Goal: Information Seeking & Learning: Learn about a topic

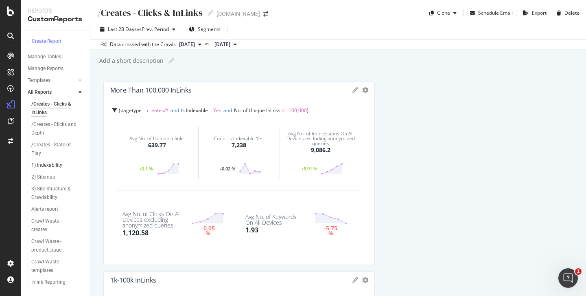
scroll to position [271, 0]
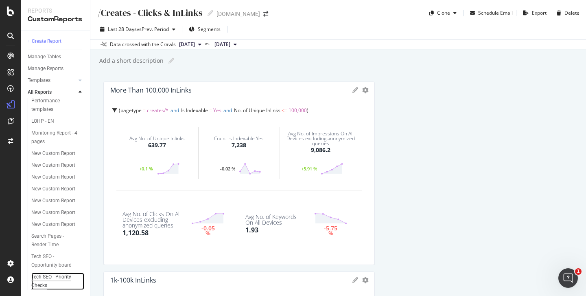
click at [57, 279] on div "Tech SEO - Priority Checks" at bounding box center [54, 280] width 46 height 17
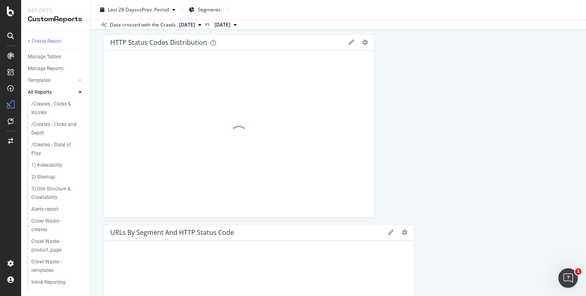
scroll to position [298, 0]
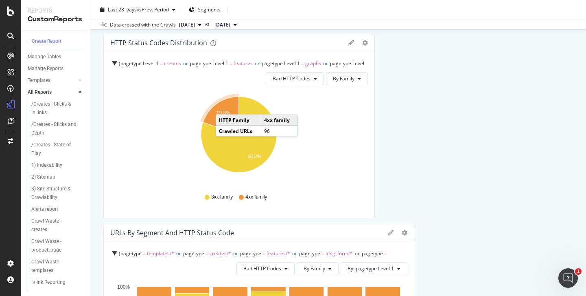
click at [224, 106] on icon "A chart." at bounding box center [221, 115] width 36 height 38
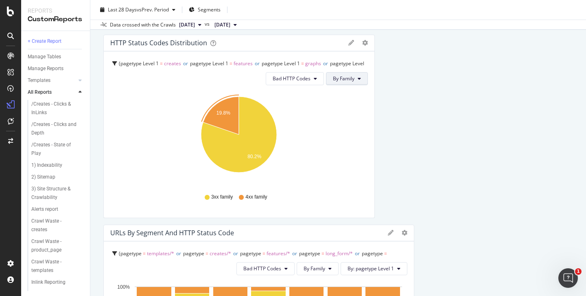
scroll to position [120, 0]
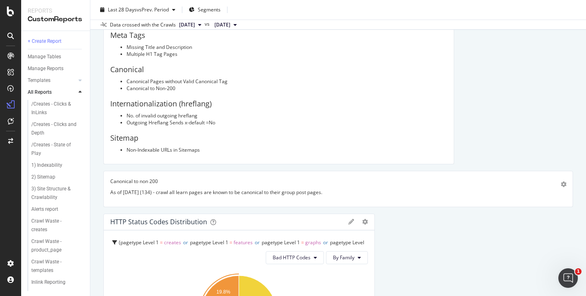
click at [193, 26] on span "2025 Sep. 28th" at bounding box center [187, 24] width 16 height 7
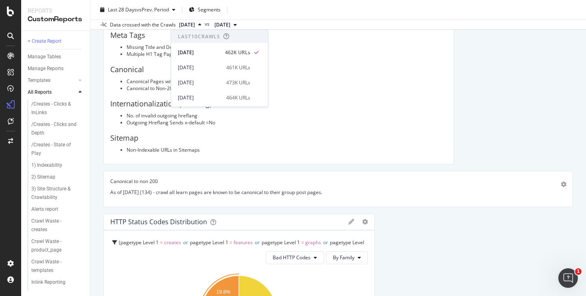
click at [300, 8] on div "Last 28 Days vs Prev. Period Segments" at bounding box center [338, 11] width 496 height 16
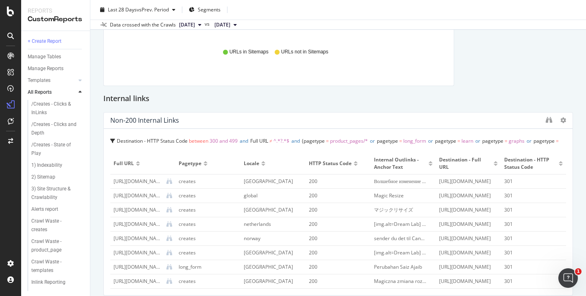
scroll to position [2, 0]
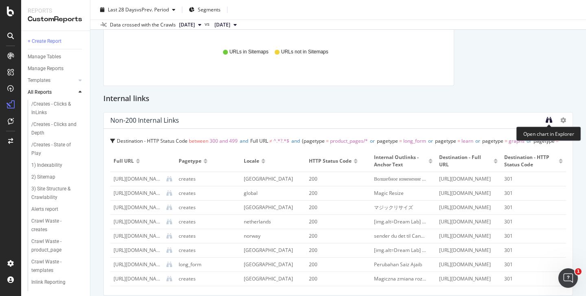
click at [549, 119] on icon "binoculars" at bounding box center [549, 119] width 7 height 7
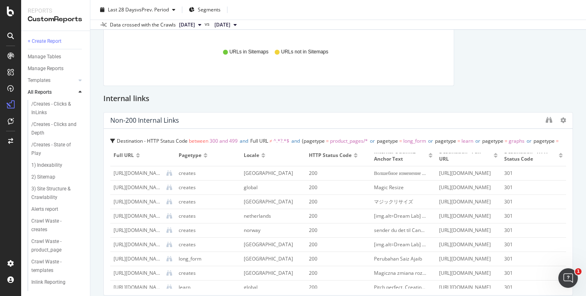
scroll to position [7, 0]
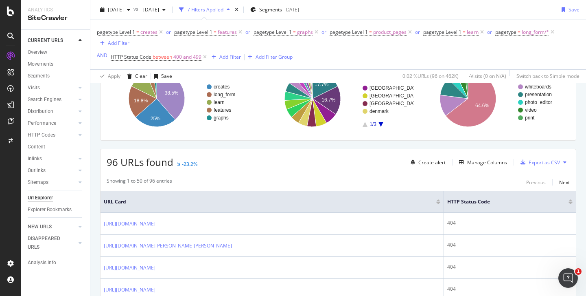
scroll to position [66, 0]
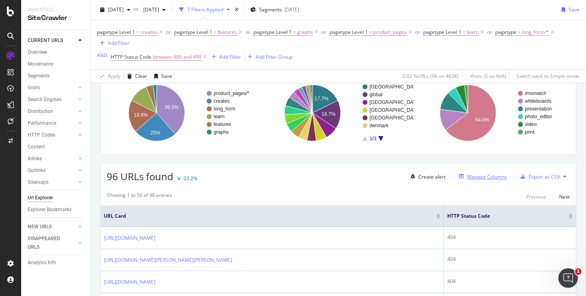
click at [498, 178] on div "Manage Columns" at bounding box center [487, 176] width 40 height 7
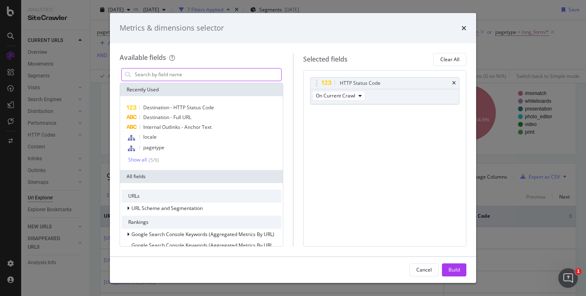
click at [235, 75] on input "modal" at bounding box center [207, 74] width 147 height 12
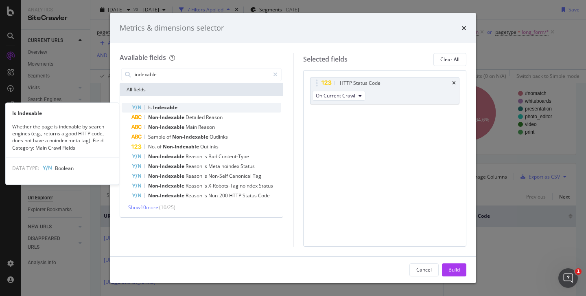
type input "indexable"
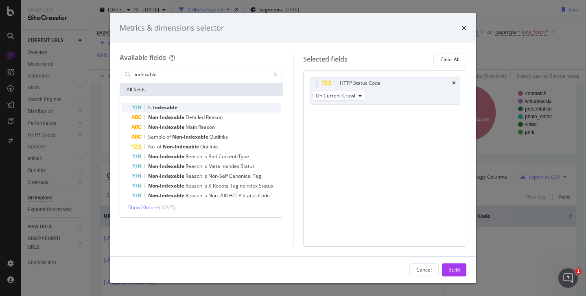
click at [237, 105] on div "Is Indexable" at bounding box center [207, 108] width 150 height 10
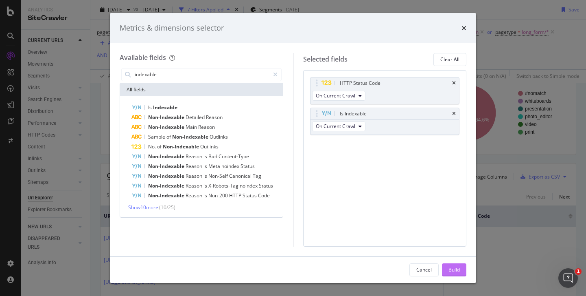
click at [452, 272] on div "Build" at bounding box center [454, 269] width 11 height 7
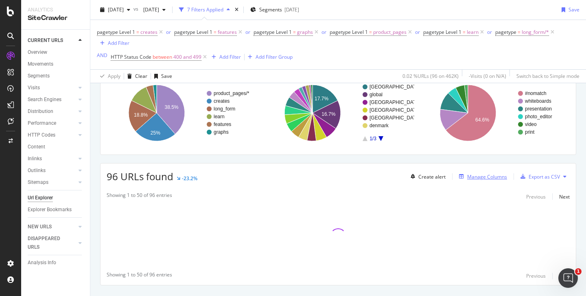
click at [480, 178] on div "Manage Columns" at bounding box center [487, 176] width 40 height 7
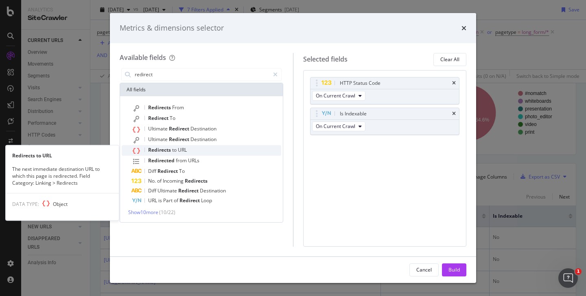
type input "redirect"
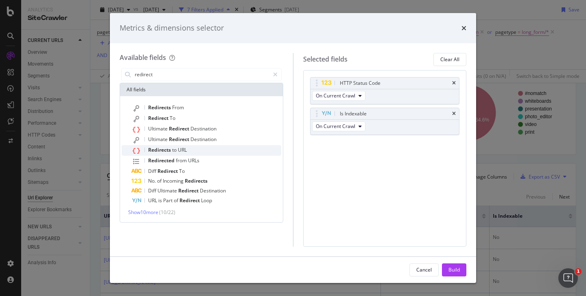
click at [169, 146] on span "Redirects" at bounding box center [160, 149] width 24 height 7
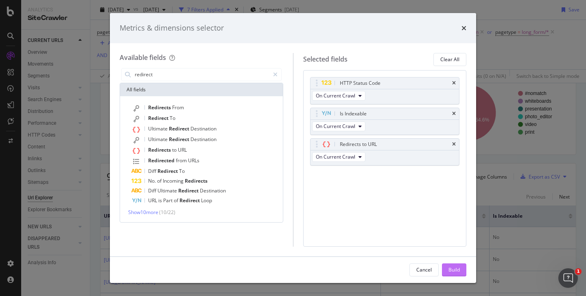
click at [452, 265] on div "Build" at bounding box center [454, 269] width 11 height 12
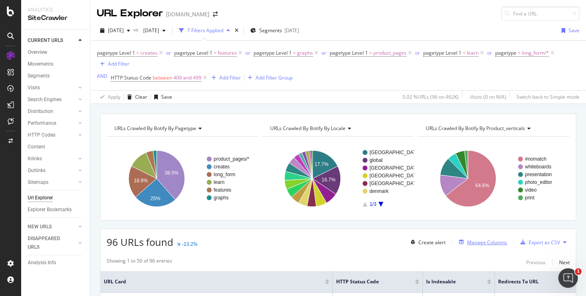
click at [494, 243] on div "Manage Columns" at bounding box center [487, 242] width 40 height 7
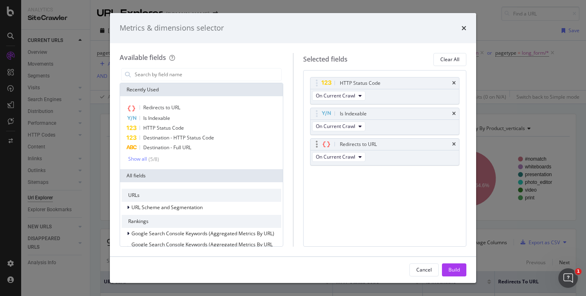
click at [456, 144] on div "Redirects to URL" at bounding box center [385, 143] width 149 height 11
click at [454, 113] on icon "times" at bounding box center [454, 113] width 4 height 5
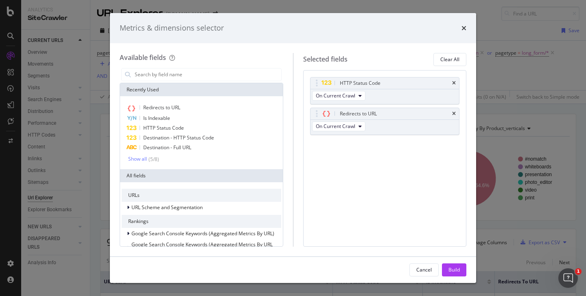
click at [454, 113] on icon "times" at bounding box center [454, 113] width 4 height 5
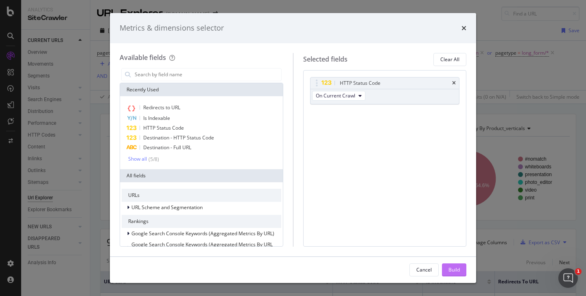
click at [454, 274] on div "Build" at bounding box center [454, 269] width 11 height 12
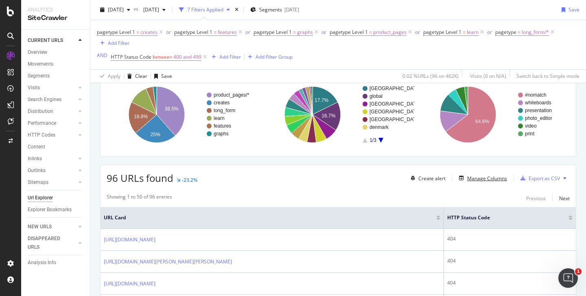
scroll to position [63, 0]
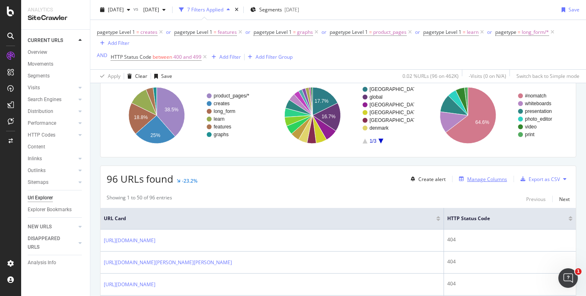
click at [495, 182] on div "Manage Columns" at bounding box center [487, 178] width 40 height 7
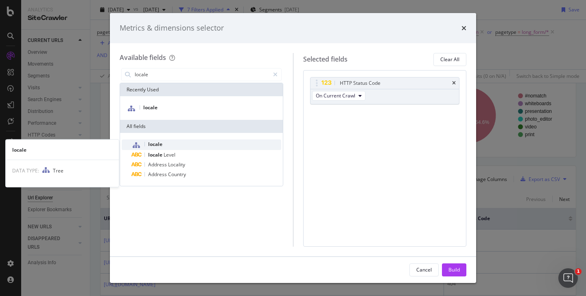
click at [222, 141] on div "locale" at bounding box center [207, 144] width 150 height 11
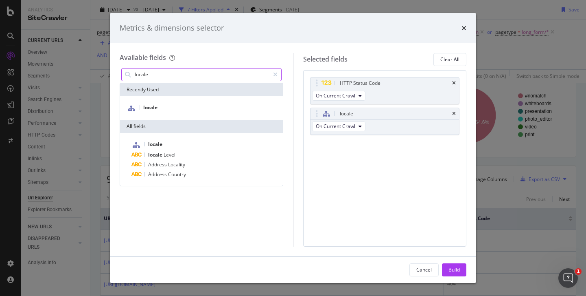
click at [169, 70] on input "locale" at bounding box center [202, 74] width 136 height 12
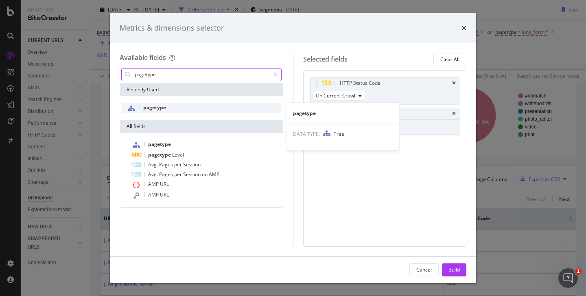
type input "pagetype"
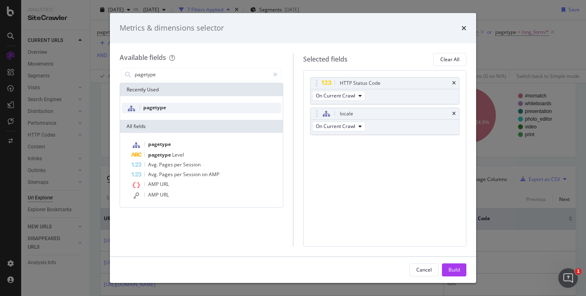
click at [167, 107] on div "pagetype" at bounding box center [202, 108] width 160 height 11
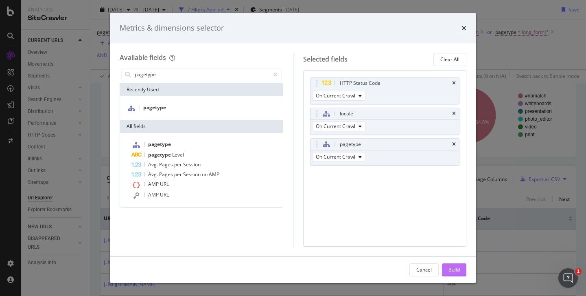
click at [459, 267] on div "Build" at bounding box center [454, 269] width 11 height 7
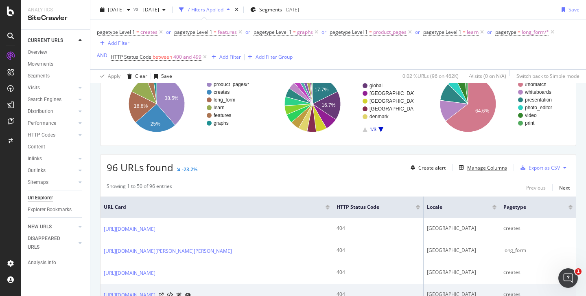
scroll to position [7, 0]
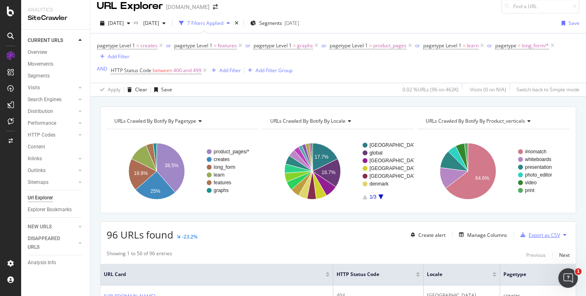
click at [554, 233] on div "Export as CSV" at bounding box center [544, 234] width 31 height 7
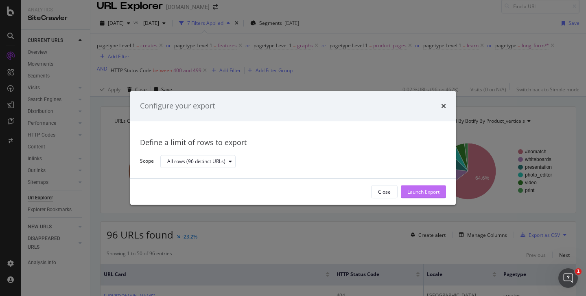
click at [440, 192] on button "Launch Export" at bounding box center [423, 191] width 45 height 13
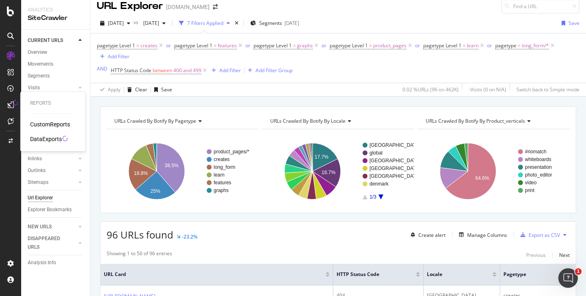
click at [44, 138] on div "DataExports" at bounding box center [46, 139] width 32 height 8
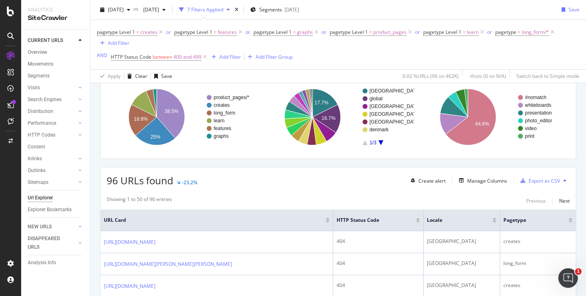
scroll to position [62, 0]
click at [493, 181] on div "Manage Columns" at bounding box center [487, 180] width 40 height 7
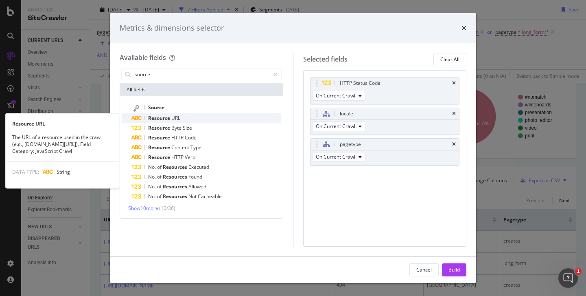
type input "source"
click at [206, 121] on div "Resource URL" at bounding box center [207, 118] width 150 height 10
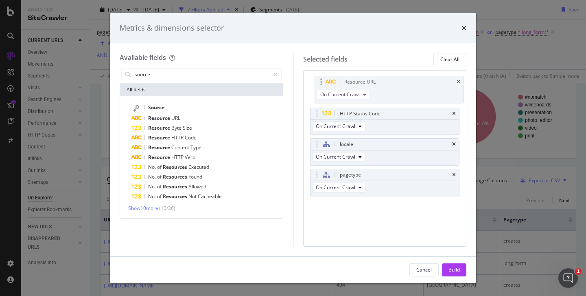
drag, startPoint x: 344, startPoint y: 173, endPoint x: 348, endPoint y: 80, distance: 92.9
click at [348, 80] on body "Analytics SiteCrawler CURRENT URLS Overview Movements Segments Visits Analysis …" at bounding box center [293, 148] width 586 height 296
click at [455, 272] on div "Build" at bounding box center [454, 269] width 11 height 7
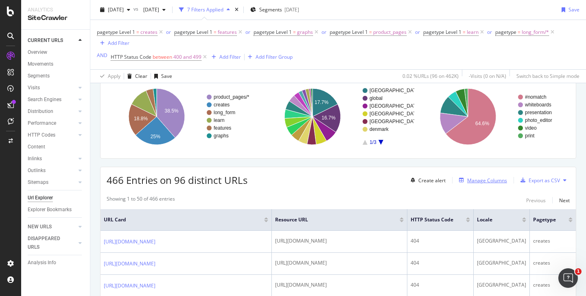
click at [474, 179] on div "Manage Columns" at bounding box center [487, 180] width 40 height 7
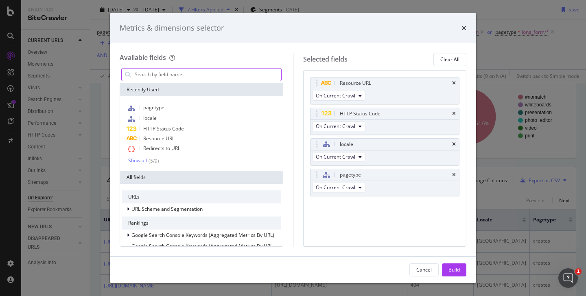
click at [210, 77] on input "modal" at bounding box center [207, 74] width 147 height 12
click at [453, 81] on icon "times" at bounding box center [454, 83] width 4 height 5
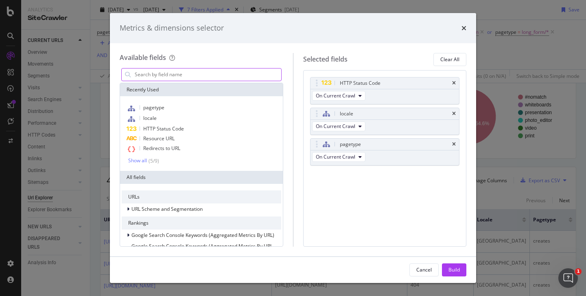
click at [192, 68] on input "modal" at bounding box center [207, 74] width 147 height 12
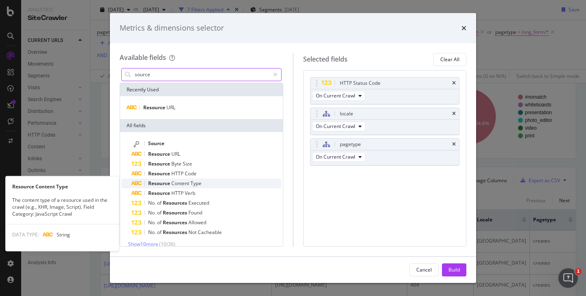
scroll to position [7, 0]
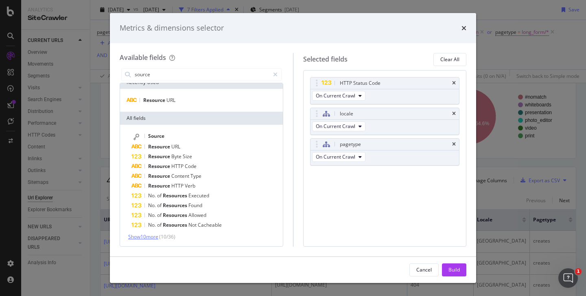
click at [156, 234] on span "Show 10 more" at bounding box center [143, 236] width 30 height 7
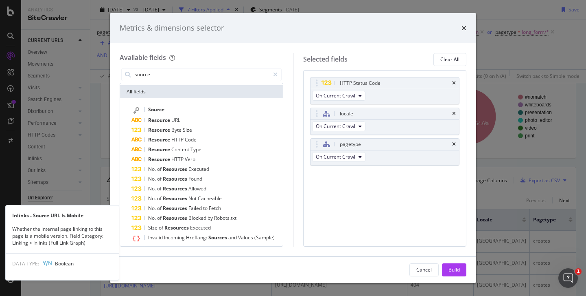
scroll to position [0, 0]
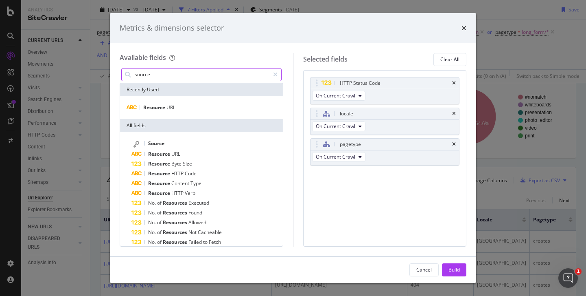
click at [210, 78] on input "source" at bounding box center [202, 74] width 136 height 12
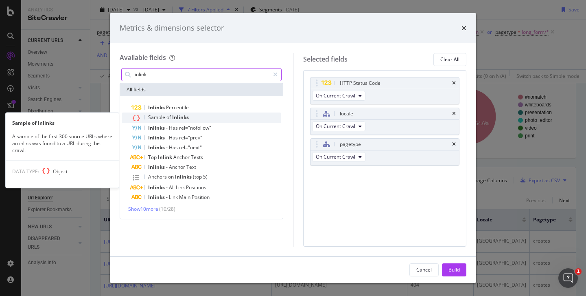
type input "inlink"
click at [219, 114] on div "Sample of Inlinks" at bounding box center [207, 117] width 150 height 11
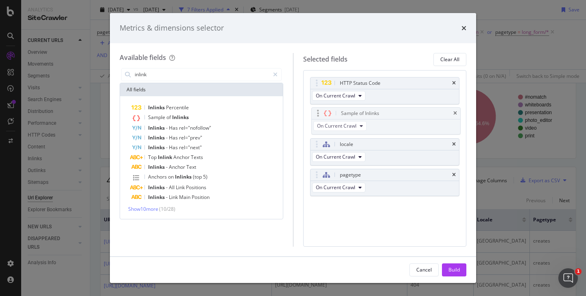
drag, startPoint x: 318, startPoint y: 176, endPoint x: 319, endPoint y: 114, distance: 61.9
click at [319, 114] on body "Analytics SiteCrawler CURRENT URLS Overview Movements Segments Visits Analysis …" at bounding box center [293, 148] width 586 height 296
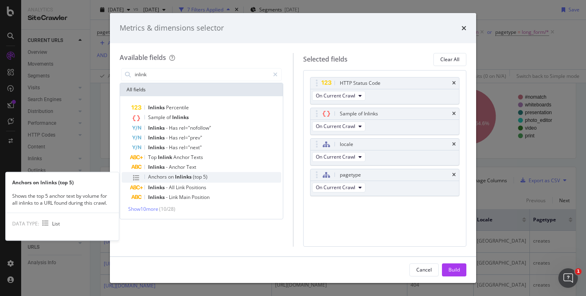
click at [212, 173] on div "Anchors on Inlinks (top 5)" at bounding box center [207, 177] width 150 height 11
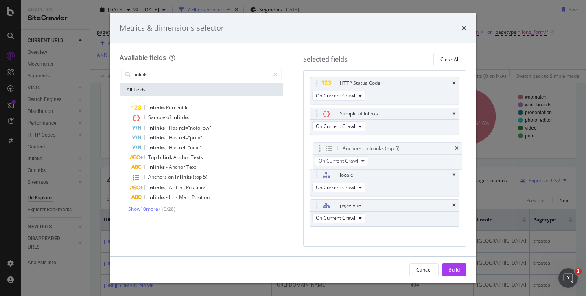
drag, startPoint x: 316, startPoint y: 206, endPoint x: 319, endPoint y: 149, distance: 57.1
click at [319, 149] on body "Analytics SiteCrawler CURRENT URLS Overview Movements Segments Visits Analysis …" at bounding box center [293, 148] width 586 height 296
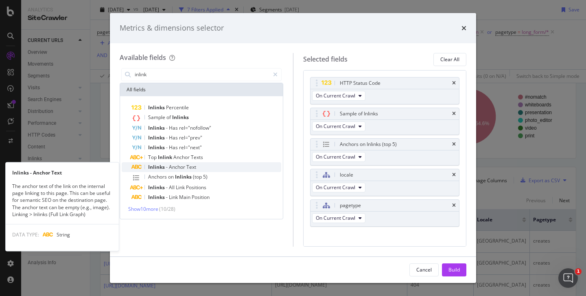
click at [211, 167] on div "Inlinks - Anchor Text" at bounding box center [207, 167] width 150 height 10
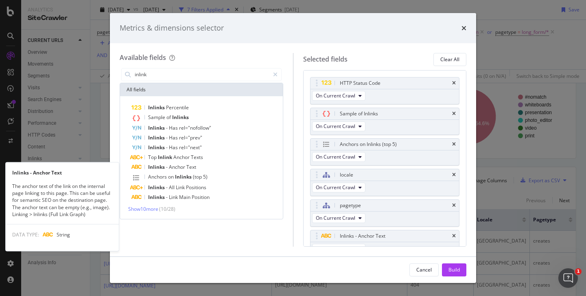
scroll to position [11, 0]
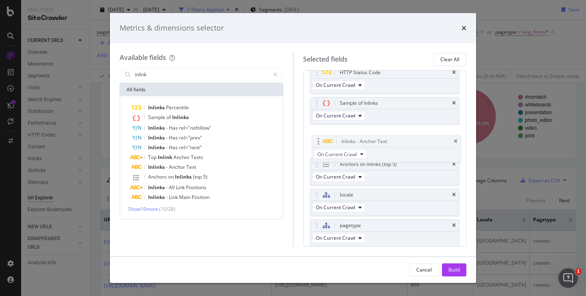
drag, startPoint x: 315, startPoint y: 228, endPoint x: 316, endPoint y: 144, distance: 83.5
click at [316, 144] on body "Analytics SiteCrawler CURRENT URLS Overview Movements Segments Visits Analysis …" at bounding box center [293, 148] width 586 height 296
click at [454, 164] on icon "times" at bounding box center [454, 164] width 4 height 5
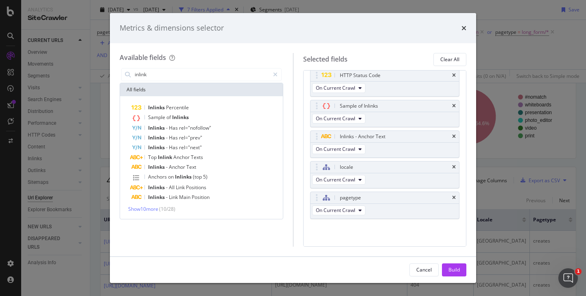
scroll to position [7, 0]
click at [155, 208] on span "Show 10 more" at bounding box center [143, 208] width 30 height 7
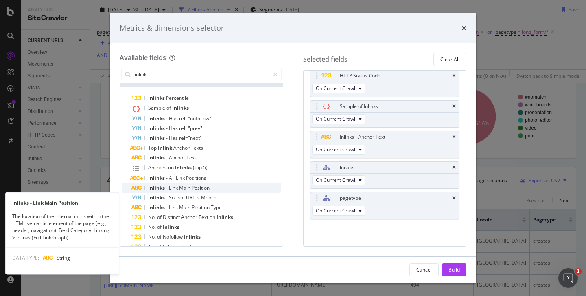
scroll to position [0, 0]
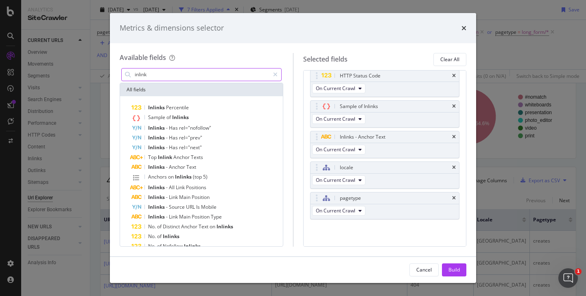
click at [180, 73] on input "inlink" at bounding box center [202, 74] width 136 height 12
click at [462, 265] on button "Build" at bounding box center [454, 269] width 24 height 13
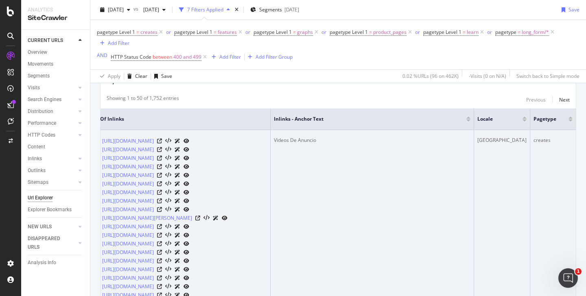
scroll to position [77, 0]
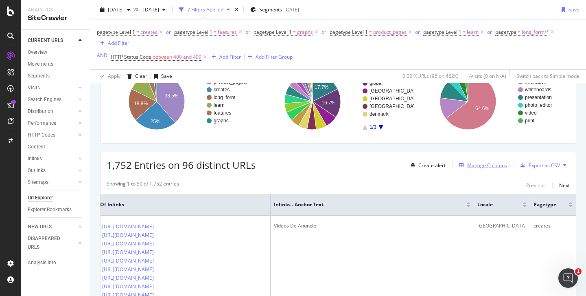
click at [500, 167] on div "Manage Columns" at bounding box center [487, 165] width 40 height 7
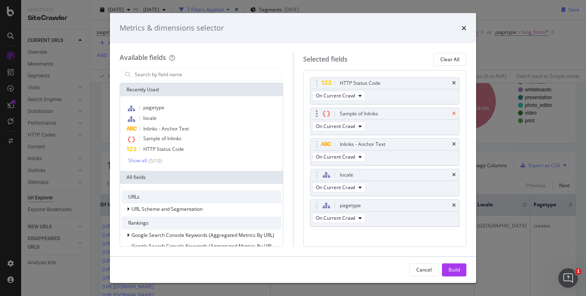
click at [456, 112] on icon "times" at bounding box center [454, 113] width 4 height 5
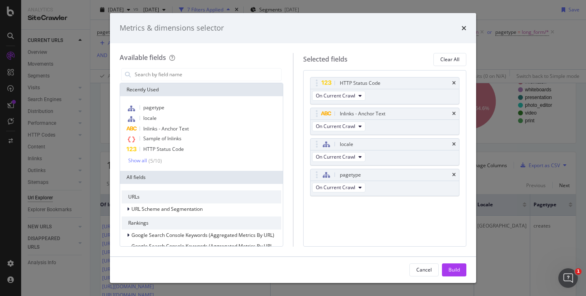
click at [456, 112] on icon "times" at bounding box center [454, 113] width 4 height 5
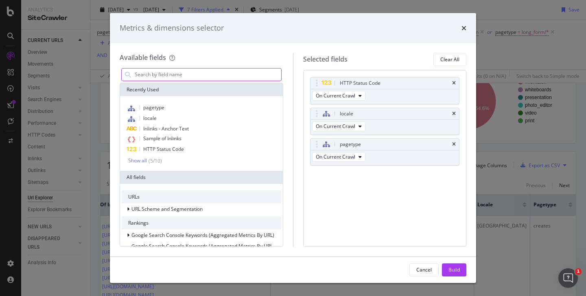
click at [230, 75] on input "modal" at bounding box center [207, 74] width 147 height 12
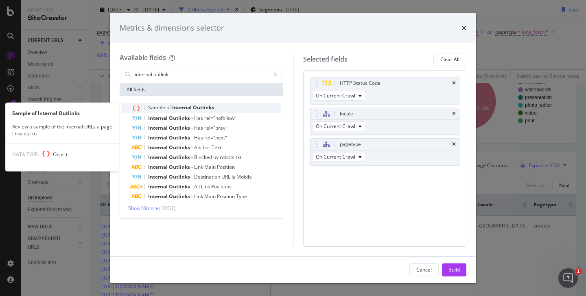
click at [210, 103] on div "Sample of Internal Outlinks" at bounding box center [207, 108] width 150 height 11
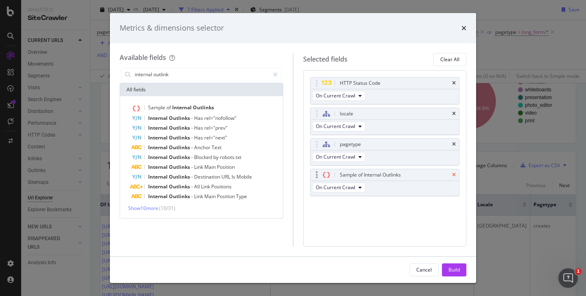
click at [455, 175] on icon "times" at bounding box center [454, 174] width 4 height 5
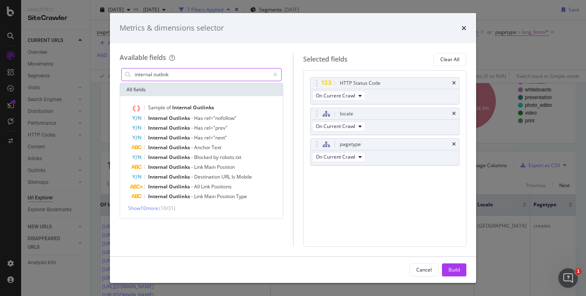
click at [224, 73] on input "internal outlink" at bounding box center [202, 74] width 136 height 12
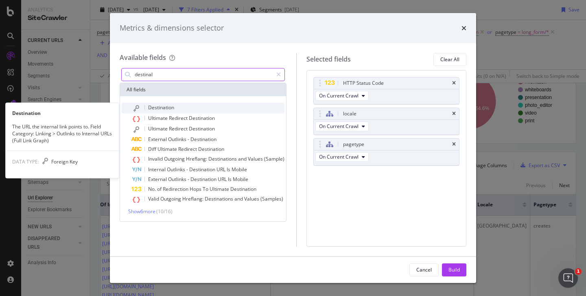
type input "destinal"
click at [221, 108] on div "Destination" at bounding box center [208, 108] width 153 height 11
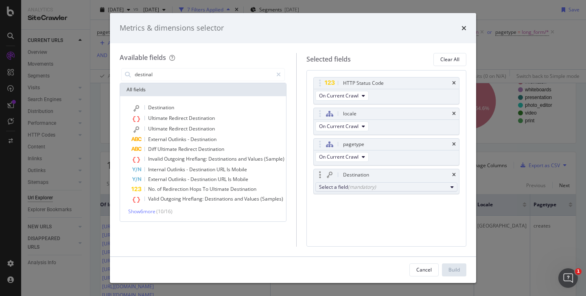
click at [354, 186] on div "(mandatory)" at bounding box center [362, 186] width 28 height 7
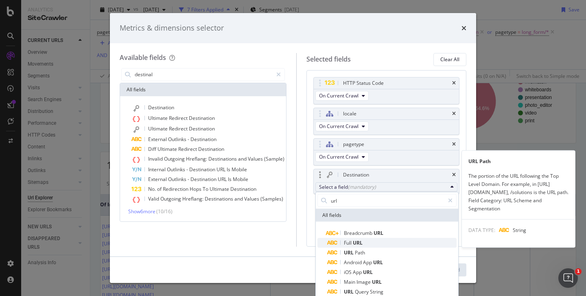
type input "url"
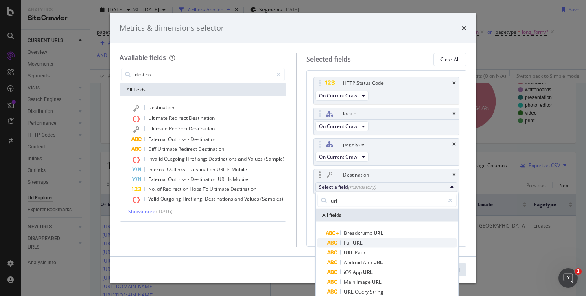
click at [373, 245] on span "Full URL" at bounding box center [391, 243] width 129 height 10
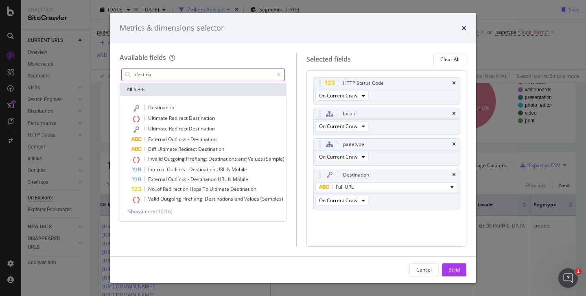
click at [194, 75] on input "destinal" at bounding box center [203, 74] width 139 height 12
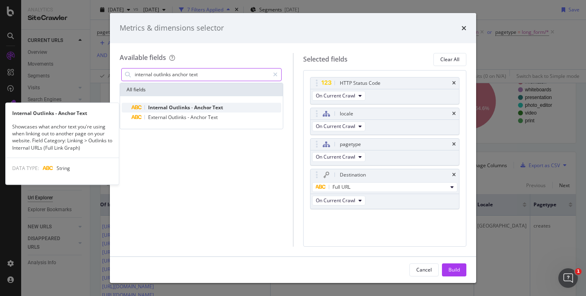
type input "internal outlinks anchor text"
click at [201, 104] on span "Anchor" at bounding box center [203, 107] width 18 height 7
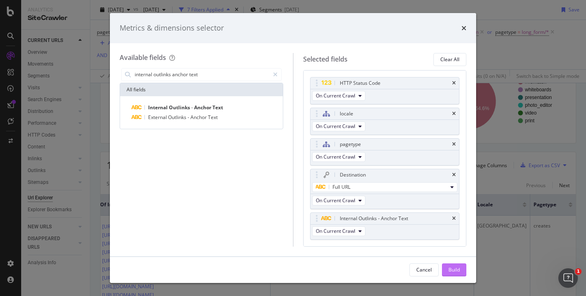
click at [447, 272] on button "Build" at bounding box center [454, 269] width 24 height 13
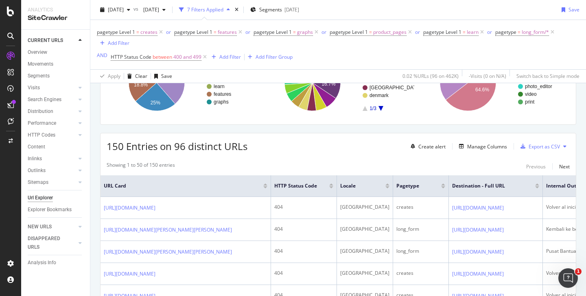
click at [487, 151] on div "Create alert Manage Columns Export as CSV" at bounding box center [489, 146] width 162 height 14
click at [488, 147] on div "Manage Columns" at bounding box center [487, 146] width 40 height 7
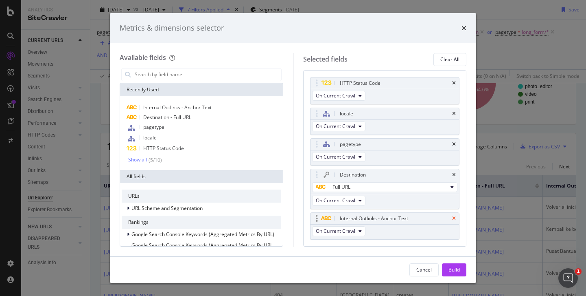
click at [456, 217] on icon "times" at bounding box center [454, 218] width 4 height 5
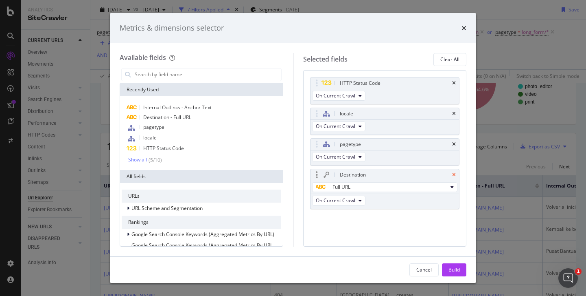
click at [453, 173] on icon "times" at bounding box center [454, 174] width 4 height 5
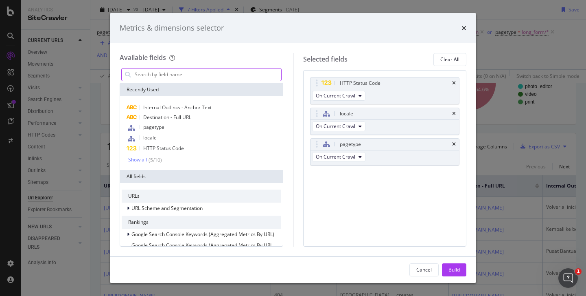
click at [230, 77] on input "modal" at bounding box center [207, 74] width 147 height 12
type input "s"
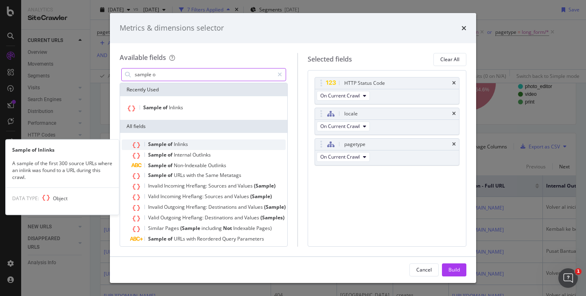
type input "sample o"
click at [208, 140] on div "Sample of Inlinks" at bounding box center [209, 144] width 154 height 11
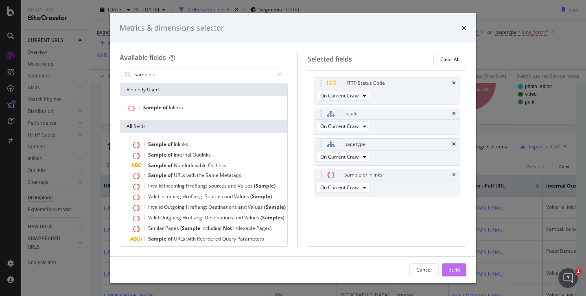
click at [456, 266] on div "Build" at bounding box center [454, 269] width 11 height 7
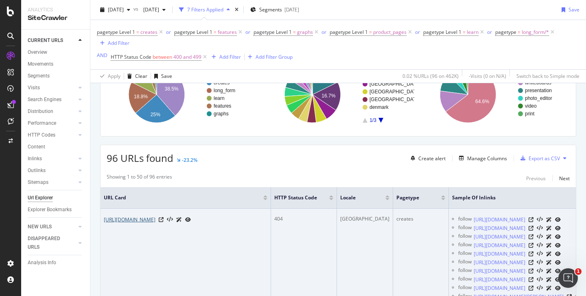
scroll to position [0, 92]
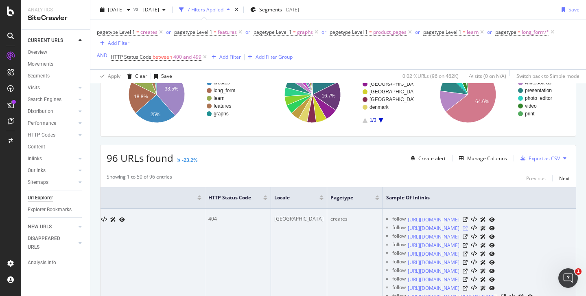
click at [468, 229] on icon at bounding box center [465, 228] width 5 height 5
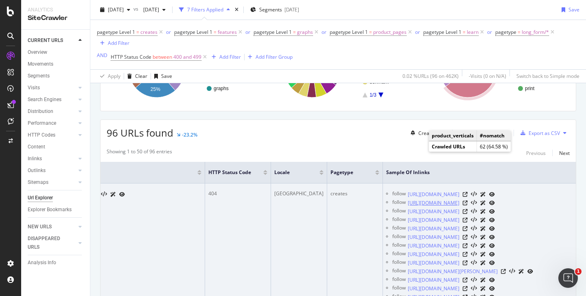
scroll to position [75, 0]
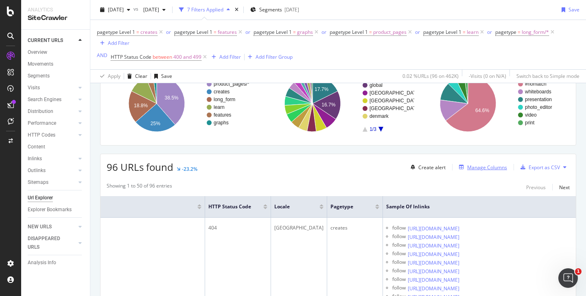
click at [501, 169] on div "Manage Columns" at bounding box center [487, 167] width 40 height 7
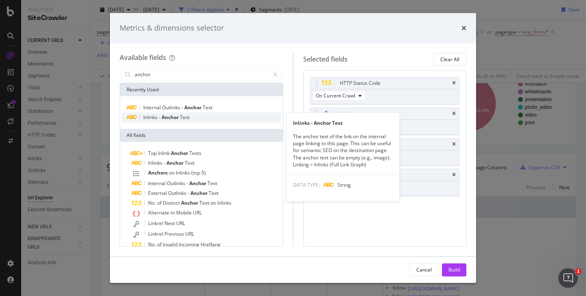
type input "anchor"
click at [201, 117] on div "Inlinks - Anchor Text" at bounding box center [202, 117] width 160 height 10
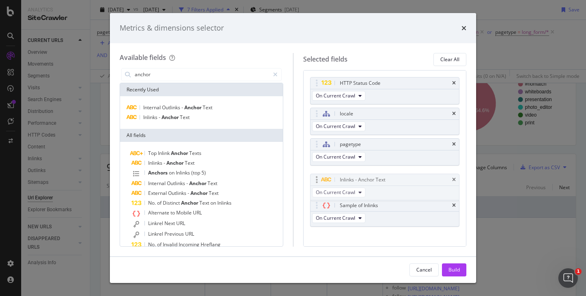
drag, startPoint x: 318, startPoint y: 204, endPoint x: 318, endPoint y: 178, distance: 25.6
click at [318, 178] on body "Analytics SiteCrawler CURRENT URLS Overview Movements Segments Visits Analysis …" at bounding box center [293, 148] width 586 height 296
click at [456, 266] on div "Build" at bounding box center [454, 269] width 11 height 7
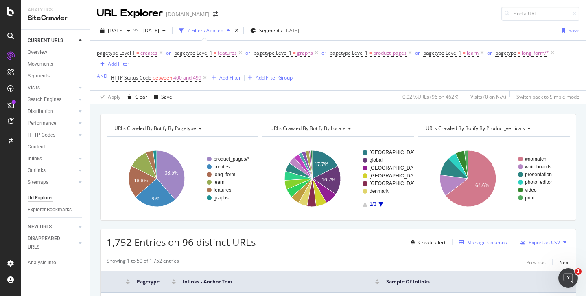
click at [480, 237] on button "Manage Columns" at bounding box center [481, 242] width 51 height 10
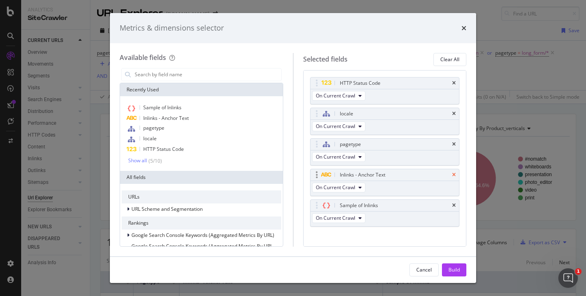
click at [454, 173] on icon "times" at bounding box center [454, 174] width 4 height 5
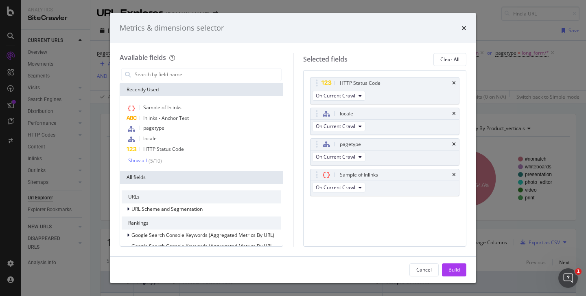
click at [460, 266] on button "Build" at bounding box center [454, 269] width 24 height 13
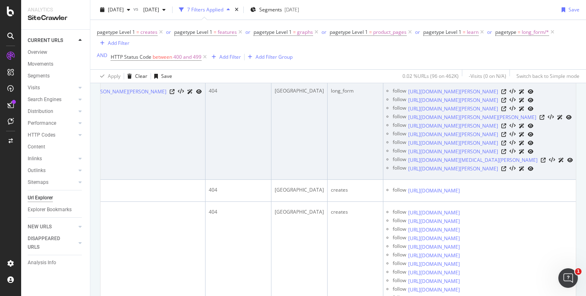
scroll to position [0, 92]
click at [506, 94] on icon at bounding box center [503, 91] width 5 height 5
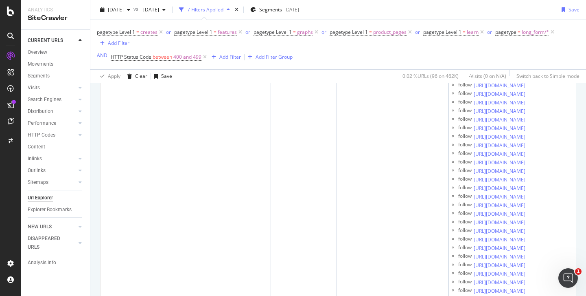
scroll to position [11054, 0]
click at [224, 12] on div "7 Filters Applied" at bounding box center [205, 9] width 36 height 7
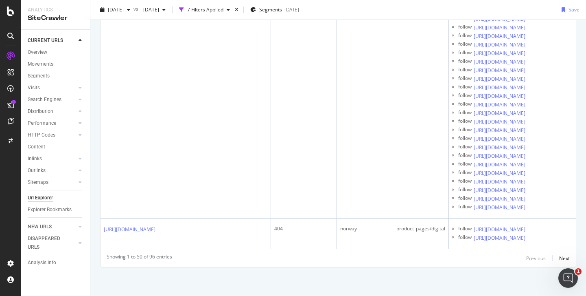
scroll to position [18313, 0]
click at [566, 257] on div "Next" at bounding box center [564, 257] width 11 height 7
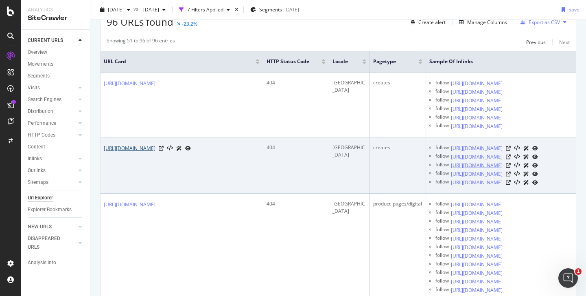
scroll to position [0, 54]
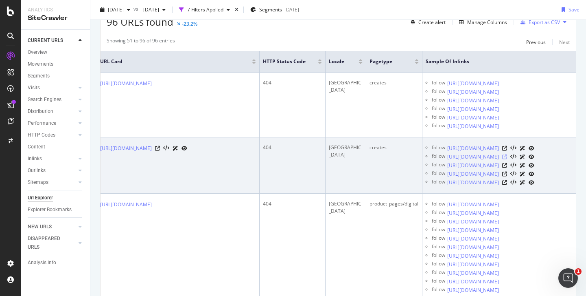
click at [502, 156] on icon at bounding box center [504, 156] width 5 height 5
click at [507, 166] on icon at bounding box center [504, 165] width 5 height 5
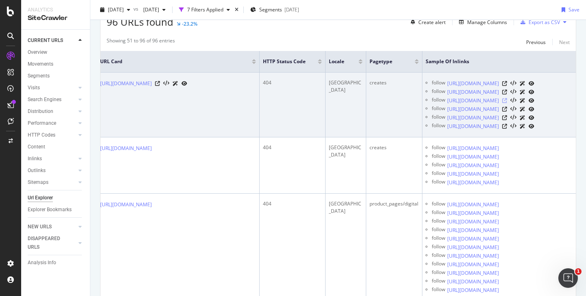
click at [502, 101] on icon at bounding box center [504, 100] width 5 height 5
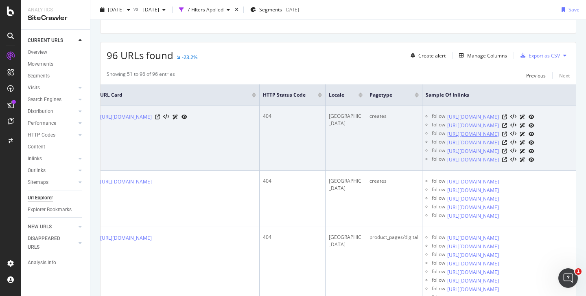
scroll to position [63, 0]
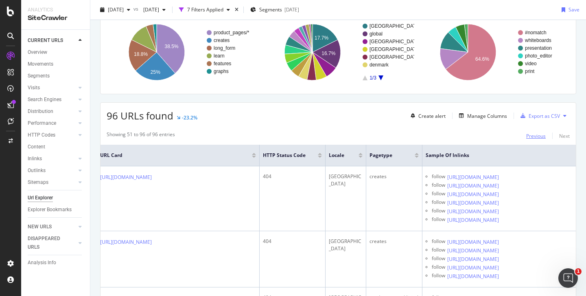
click at [527, 132] on div "Previous" at bounding box center [536, 135] width 20 height 7
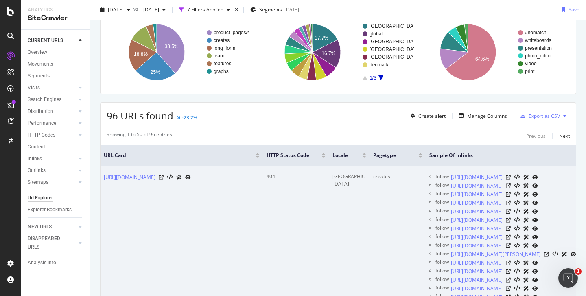
scroll to position [546, 0]
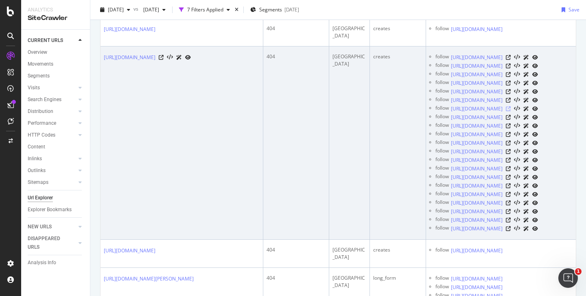
click at [511, 111] on icon at bounding box center [508, 108] width 5 height 5
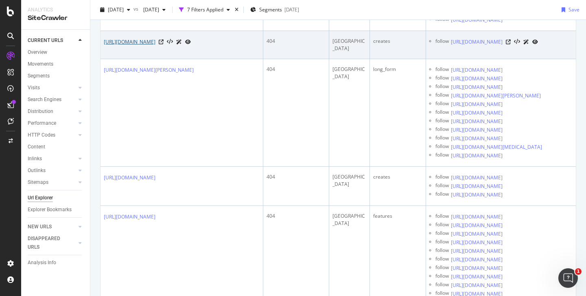
scroll to position [0, 54]
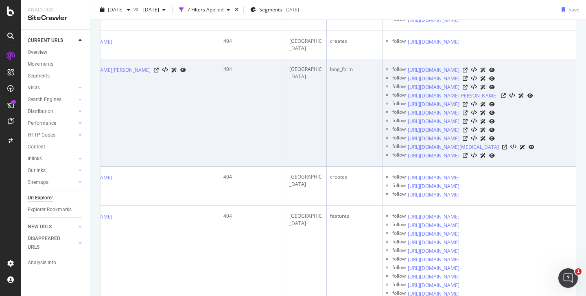
click at [408, 163] on td "follow https://www.canva.com/online-whiteboard/retrospective/ follow https://ww…" at bounding box center [479, 112] width 193 height 107
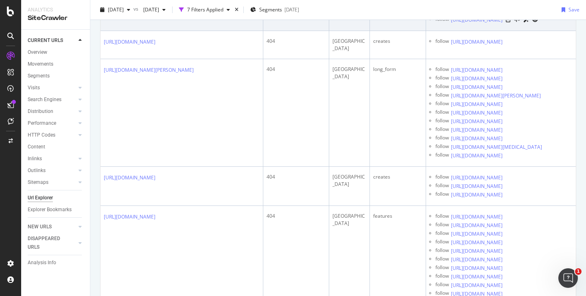
scroll to position [914, 0]
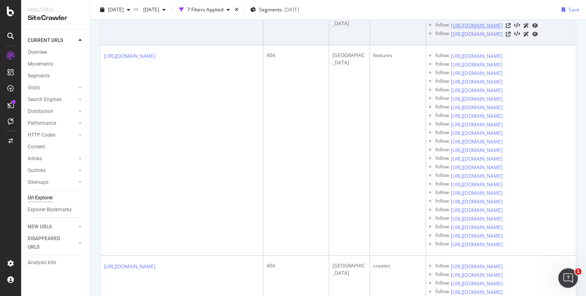
click at [495, 30] on link "https://www.canva.com/es_mx/crear/memes/" at bounding box center [477, 26] width 52 height 8
click at [511, 28] on icon at bounding box center [508, 25] width 5 height 5
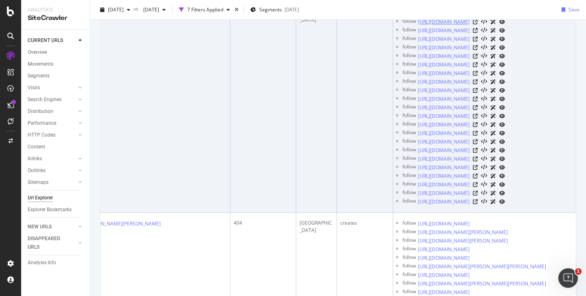
scroll to position [0, 36]
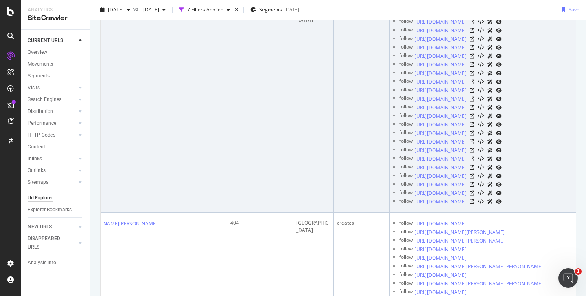
click at [502, 26] on div at bounding box center [486, 22] width 32 height 9
click at [475, 24] on icon at bounding box center [472, 22] width 5 height 5
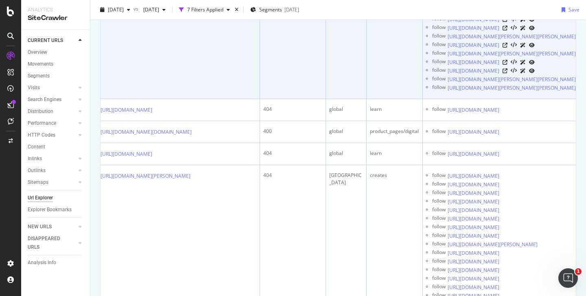
scroll to position [0, 54]
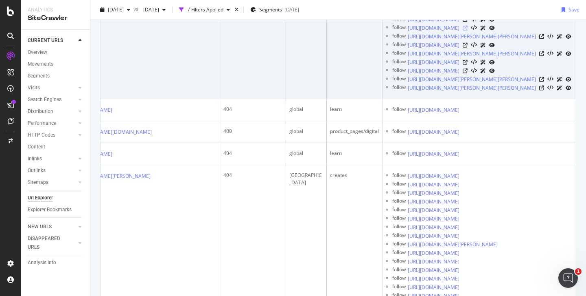
click at [468, 31] on icon at bounding box center [465, 28] width 5 height 5
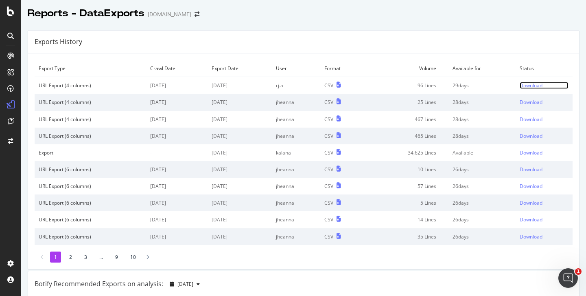
click at [543, 85] on div "Download" at bounding box center [531, 85] width 23 height 7
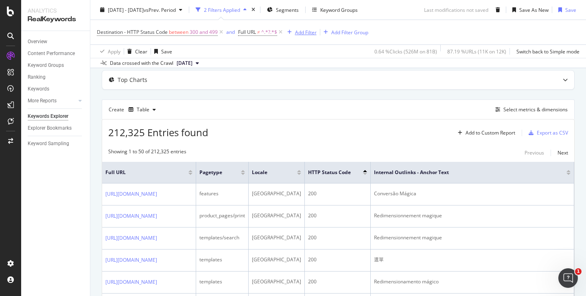
click at [310, 31] on div "Add Filter" at bounding box center [306, 31] width 22 height 7
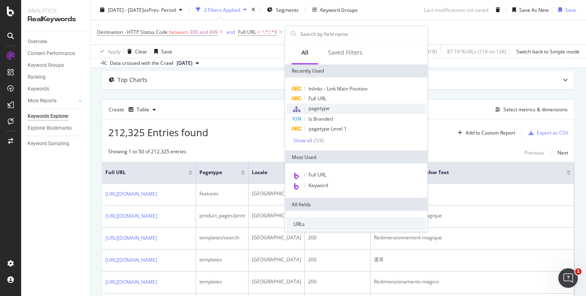
click at [335, 110] on div "pagetype" at bounding box center [356, 108] width 139 height 11
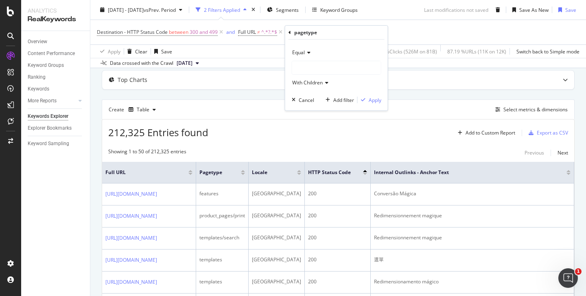
click at [323, 65] on div at bounding box center [336, 67] width 89 height 13
click at [311, 54] on div "Equal" at bounding box center [337, 52] width 90 height 13
click at [309, 53] on icon at bounding box center [308, 52] width 6 height 5
click at [309, 79] on span "Not Equal" at bounding box center [307, 80] width 22 height 7
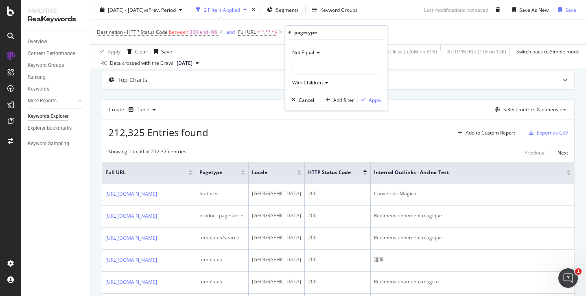
click at [312, 70] on div at bounding box center [336, 67] width 89 height 13
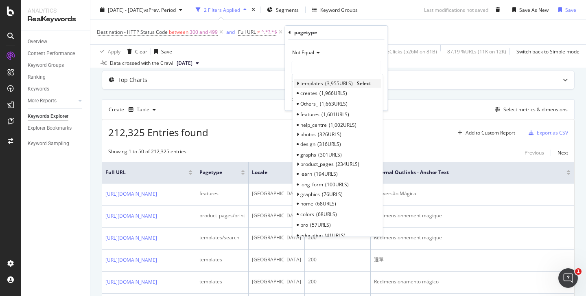
click at [362, 83] on span "Select" at bounding box center [364, 83] width 14 height 7
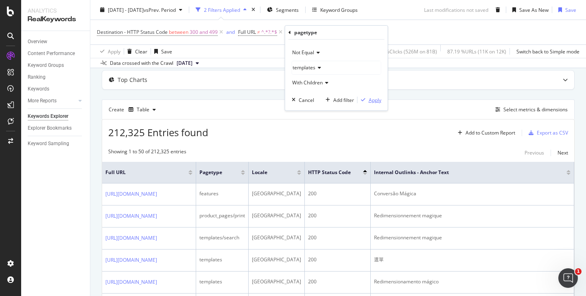
click at [366, 99] on div "button" at bounding box center [363, 99] width 11 height 5
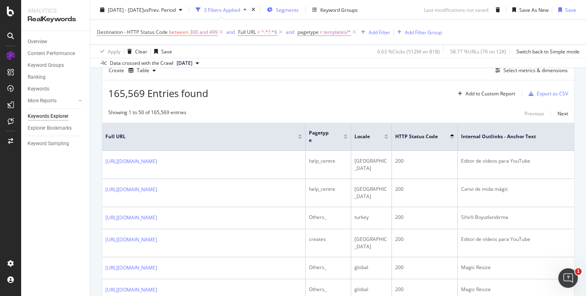
click at [299, 4] on div "Segments" at bounding box center [283, 10] width 32 height 12
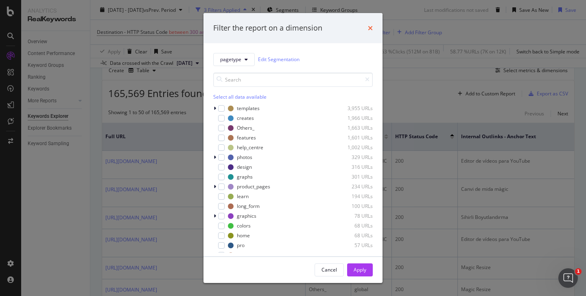
click at [371, 30] on icon "times" at bounding box center [370, 28] width 5 height 7
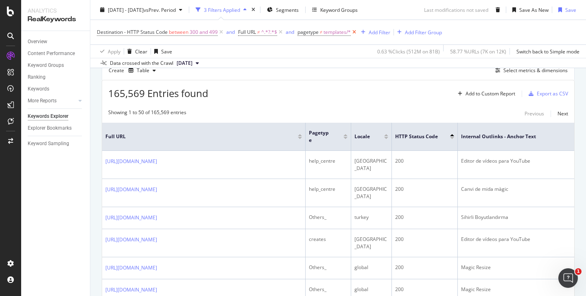
click at [357, 33] on icon at bounding box center [354, 32] width 7 height 8
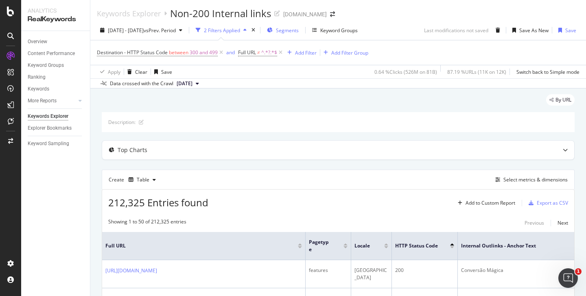
click at [299, 31] on span "Segments" at bounding box center [287, 30] width 23 height 7
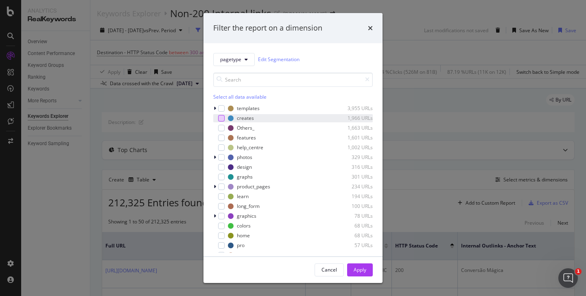
click at [222, 119] on div "modal" at bounding box center [221, 118] width 7 height 7
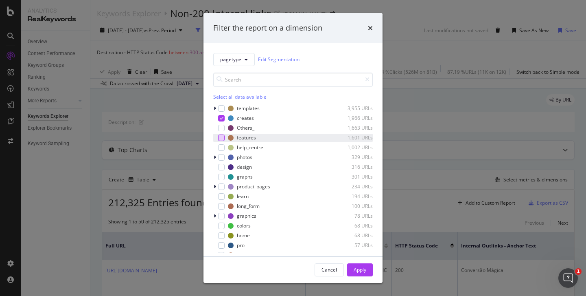
click at [221, 138] on div "modal" at bounding box center [221, 137] width 7 height 7
click at [223, 178] on div "modal" at bounding box center [221, 176] width 7 height 7
click at [222, 186] on div "modal" at bounding box center [221, 186] width 7 height 7
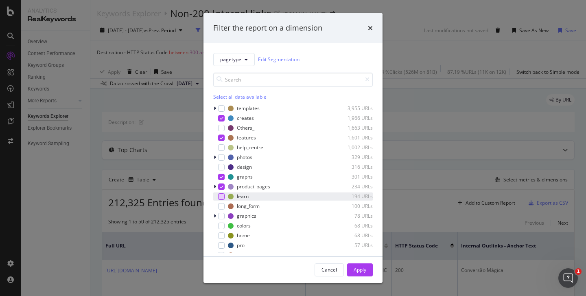
click at [223, 195] on div "modal" at bounding box center [221, 196] width 7 height 7
click at [221, 206] on div "modal" at bounding box center [221, 206] width 7 height 7
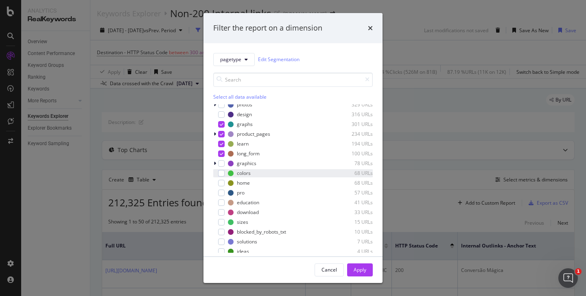
scroll to position [65, 0]
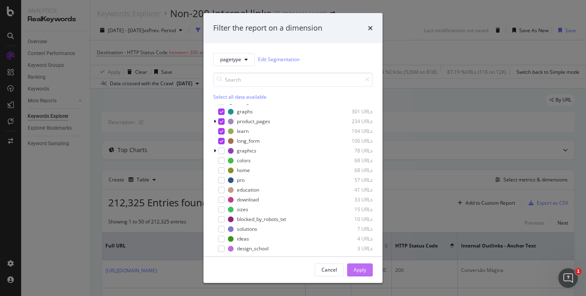
click at [365, 270] on div "Apply" at bounding box center [360, 269] width 13 height 7
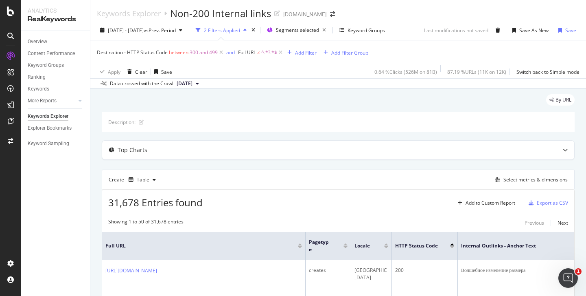
click at [207, 53] on span "300 and 499" at bounding box center [204, 52] width 28 height 11
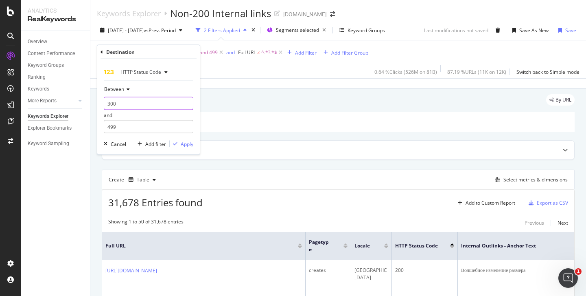
click at [140, 102] on input "300" at bounding box center [149, 103] width 90 height 13
type input "400"
click at [190, 147] on div "Apply" at bounding box center [182, 143] width 24 height 7
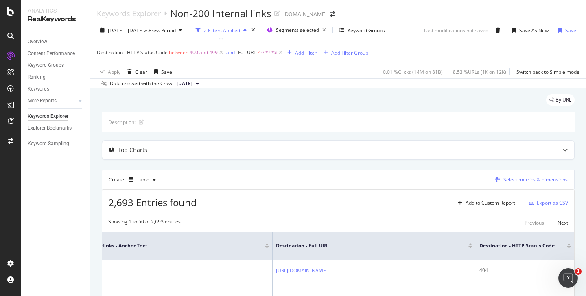
click at [531, 181] on div "Select metrics & dimensions" at bounding box center [536, 179] width 64 height 7
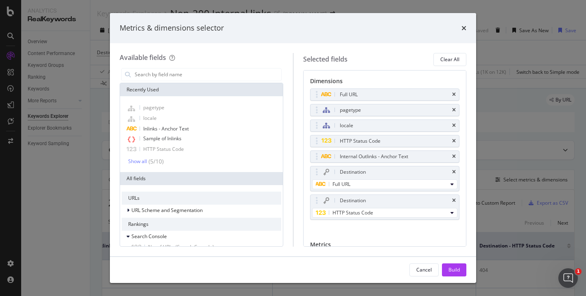
click at [469, 28] on div "Metrics & dimensions selector" at bounding box center [293, 28] width 366 height 30
click at [467, 28] on div "Metrics & dimensions selector" at bounding box center [293, 28] width 366 height 30
click at [462, 28] on icon "times" at bounding box center [464, 28] width 5 height 7
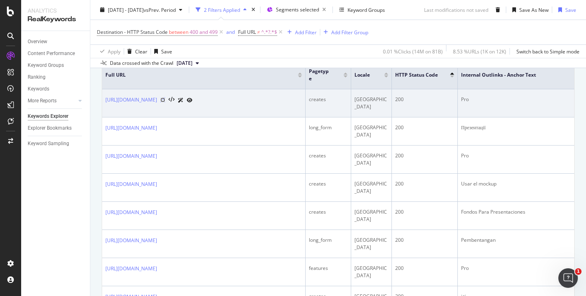
click at [165, 100] on icon at bounding box center [162, 99] width 5 height 5
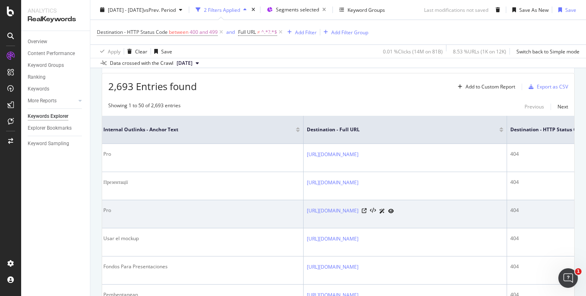
scroll to position [0, 389]
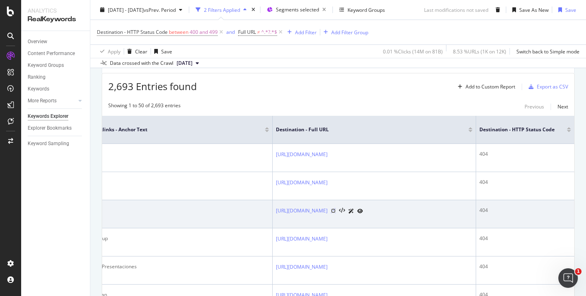
click at [336, 208] on icon at bounding box center [333, 210] width 5 height 5
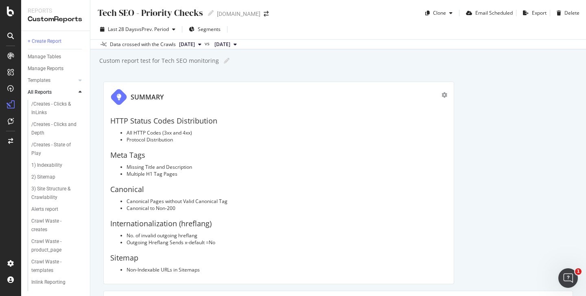
scroll to position [7, 0]
